Goal: Go to known website: Go to known website

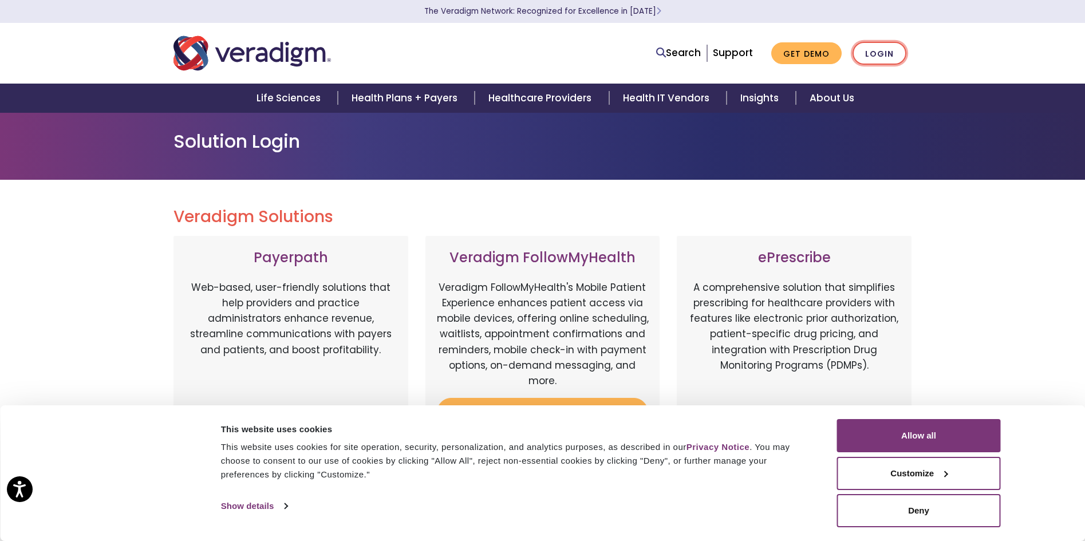
click at [894, 52] on link "Login" at bounding box center [880, 53] width 54 height 23
click at [925, 431] on button "Allow all" at bounding box center [919, 435] width 164 height 33
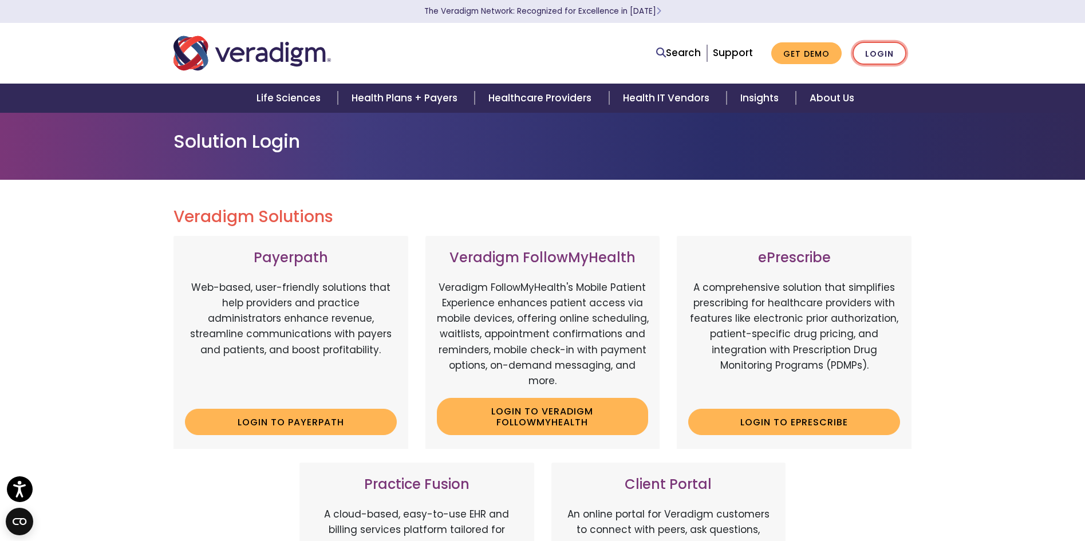
click at [869, 52] on link "Login" at bounding box center [880, 53] width 54 height 23
click at [329, 419] on link "Login to Payerpath" at bounding box center [291, 422] width 212 height 26
